Goal: Navigation & Orientation: Find specific page/section

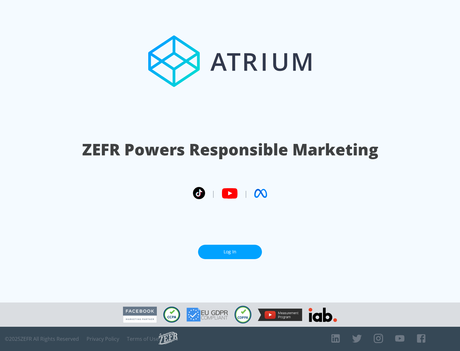
click at [230, 252] on link "Log In" at bounding box center [230, 252] width 64 height 14
